Goal: Obtain resource: Download file/media

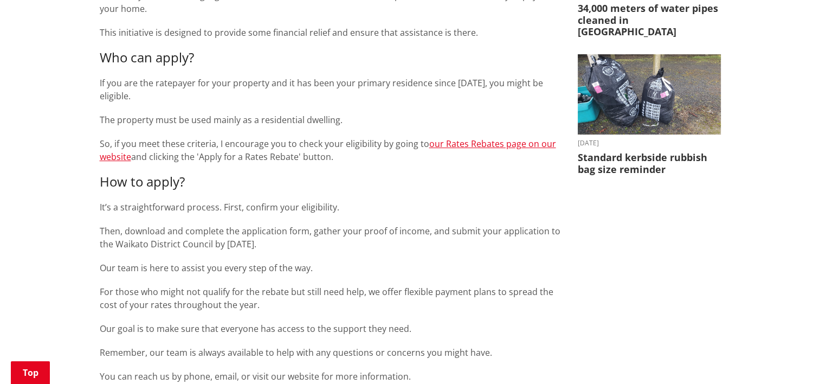
scroll to position [488, 0]
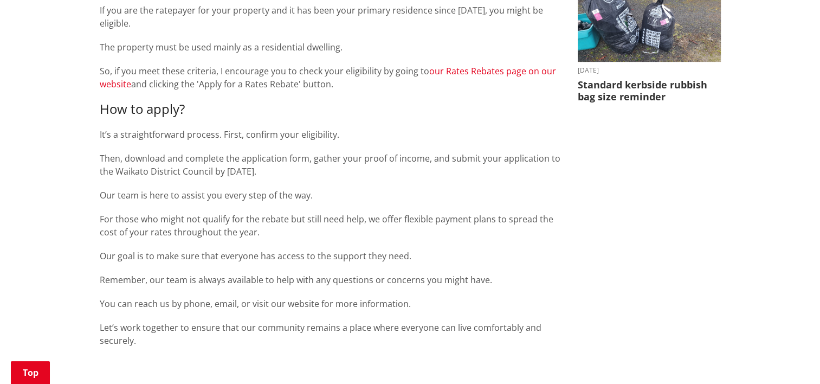
click at [504, 65] on link "our Rates Rebates page on our website" at bounding box center [328, 77] width 456 height 25
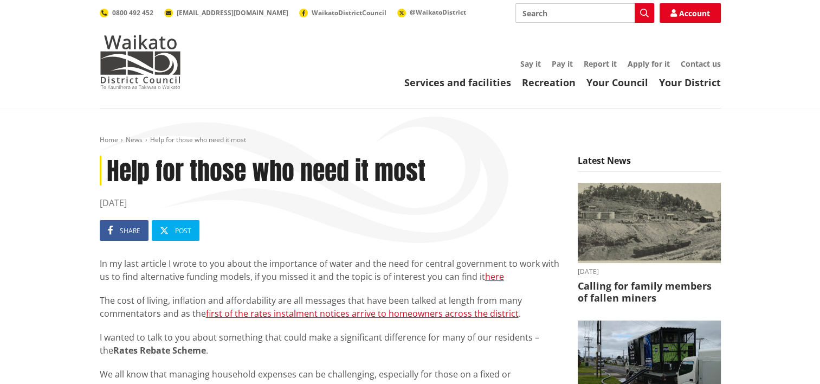
click at [571, 12] on input "Search" at bounding box center [584, 13] width 139 height 20
type input "WATER REBATE"
click at [642, 7] on button "Search" at bounding box center [645, 13] width 20 height 20
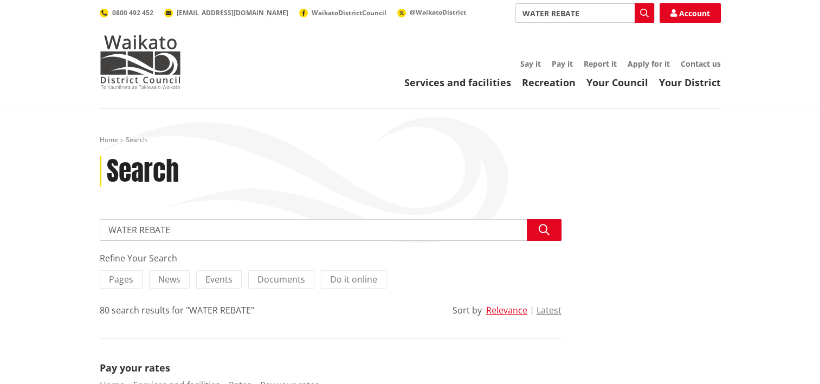
click at [190, 228] on input "WATER REBATE" at bounding box center [331, 230] width 462 height 22
type input "WATER REBATE FORM"
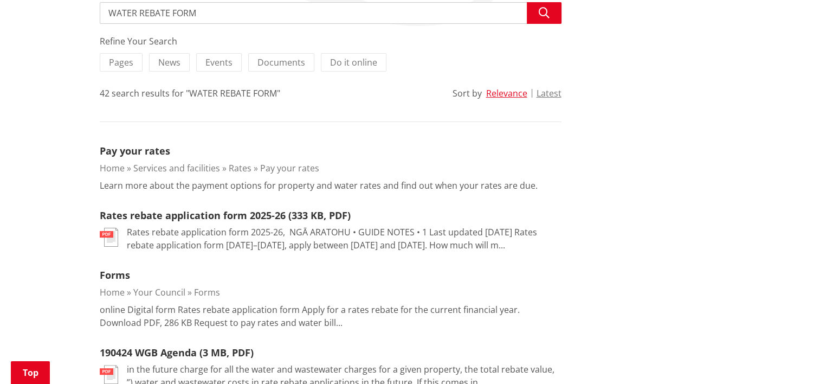
scroll to position [271, 0]
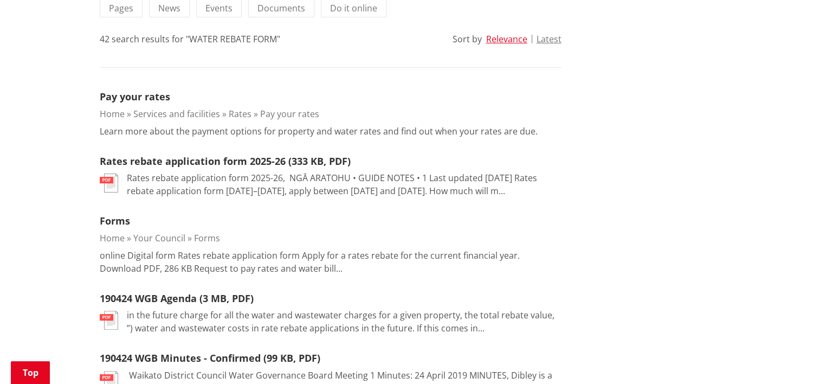
click at [167, 232] on link "Your Council" at bounding box center [159, 238] width 52 height 12
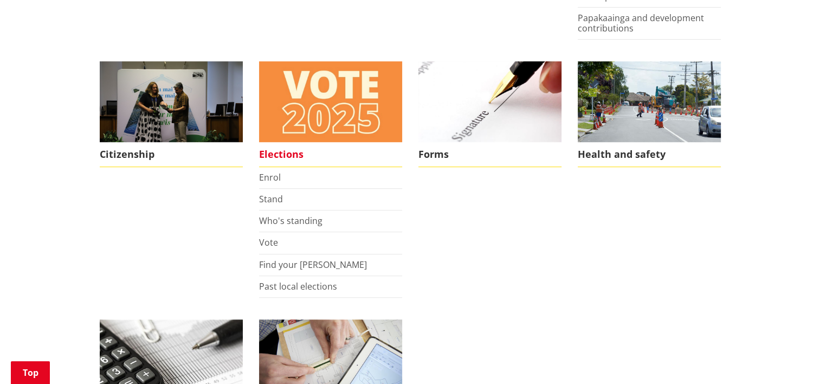
scroll to position [813, 0]
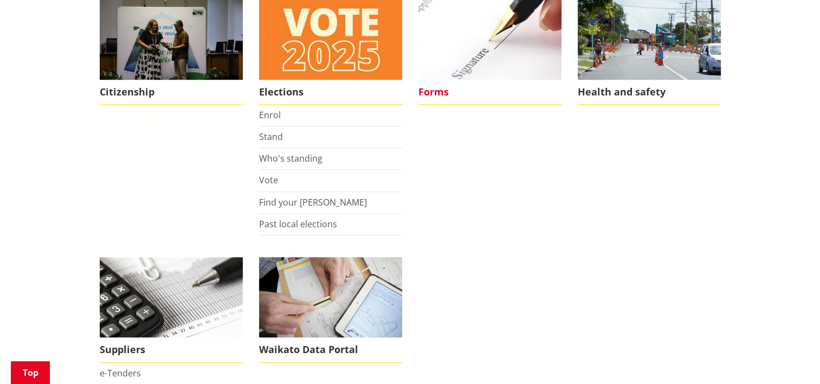
click at [431, 89] on span "Forms" at bounding box center [489, 92] width 143 height 25
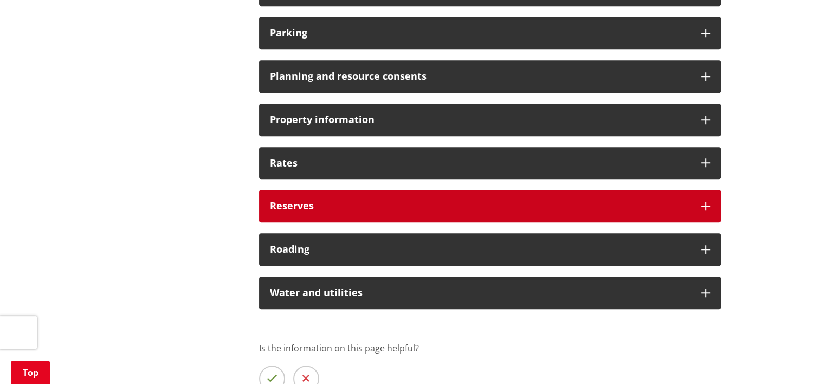
scroll to position [867, 0]
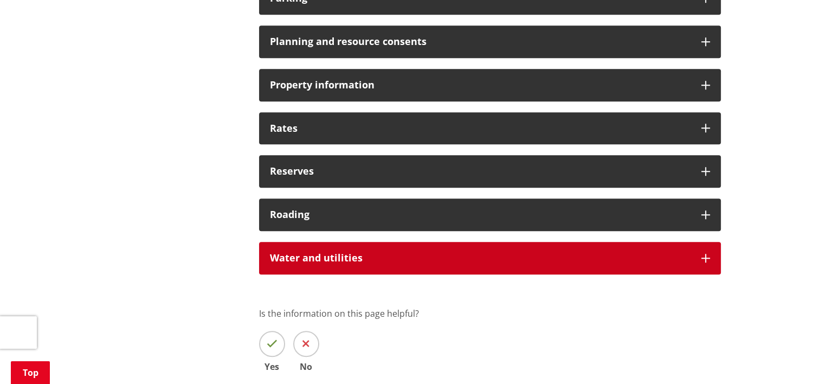
click at [351, 250] on div "Water and utilities" at bounding box center [490, 258] width 462 height 33
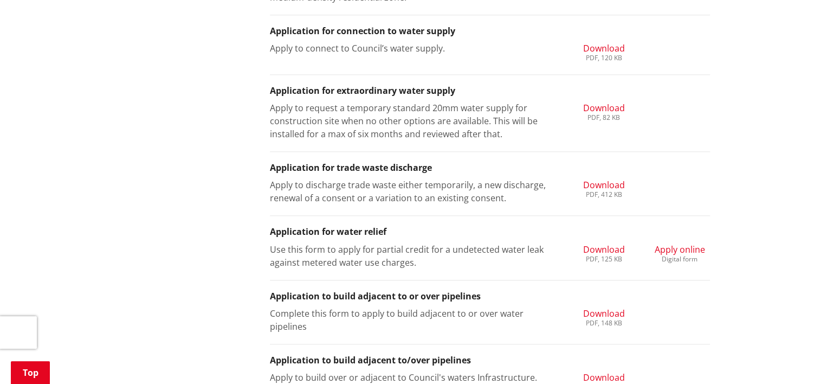
scroll to position [1247, 0]
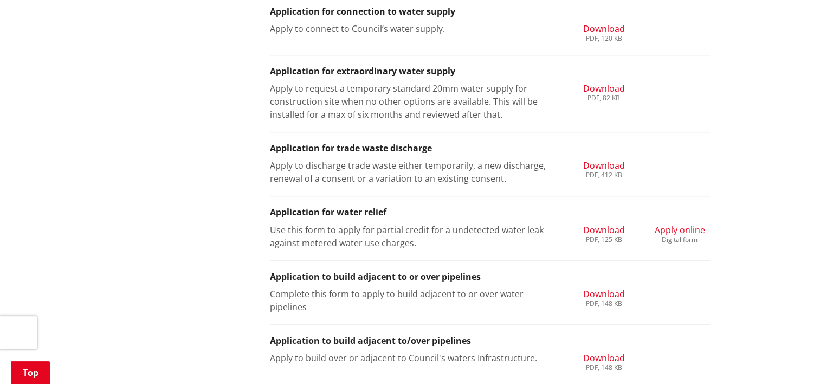
click at [602, 230] on span "Download" at bounding box center [604, 230] width 42 height 12
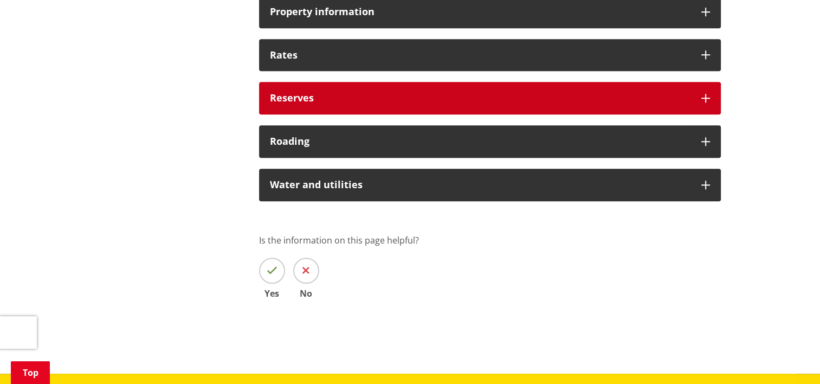
scroll to position [867, 0]
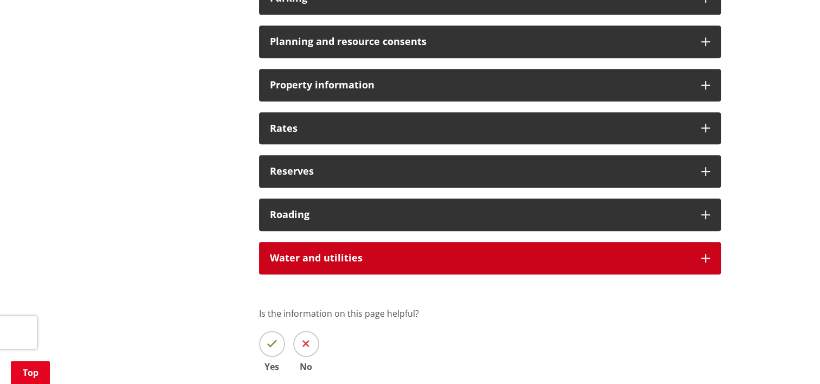
click at [334, 248] on div "Water and utilities" at bounding box center [490, 258] width 462 height 33
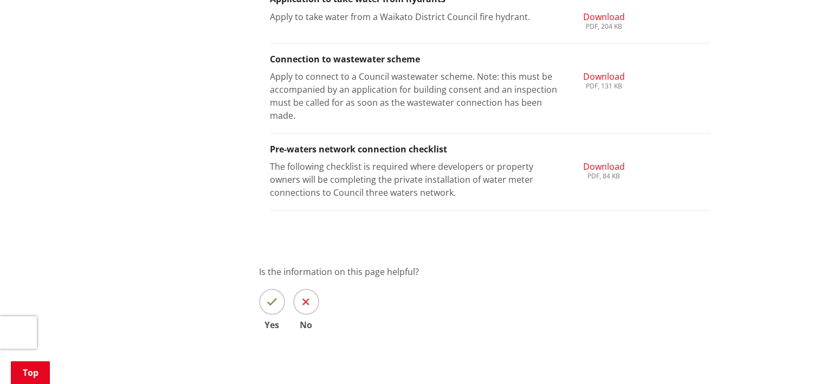
scroll to position [1734, 0]
